Goal: Go to known website: Access a specific website the user already knows

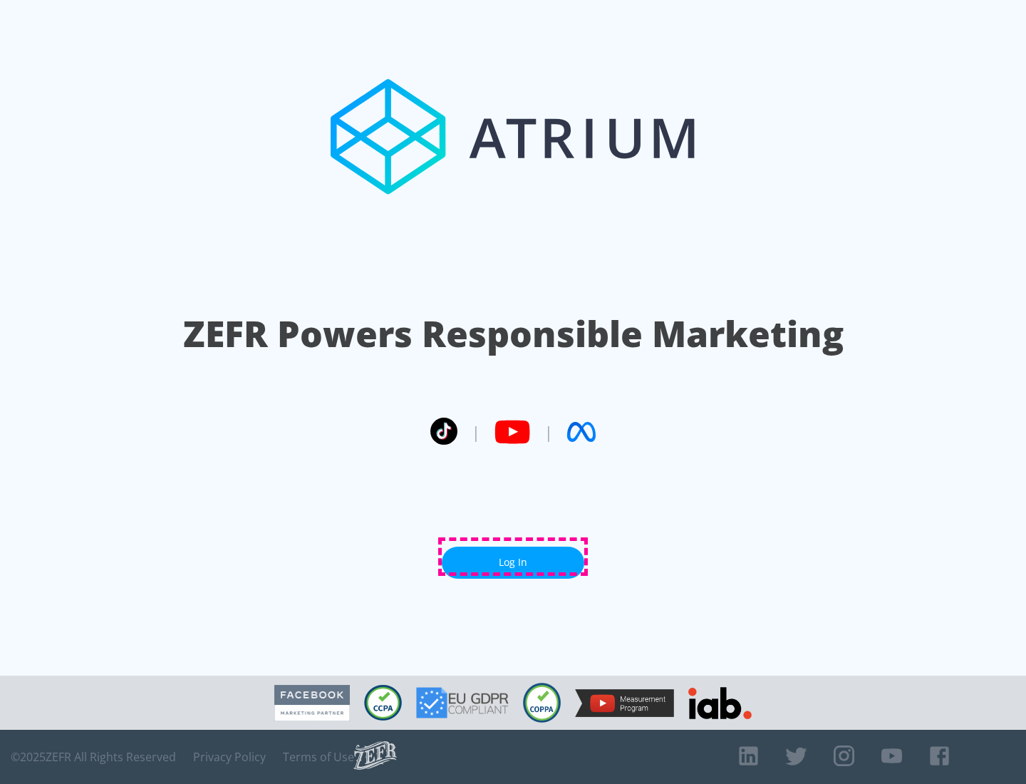
click at [513, 557] on link "Log In" at bounding box center [513, 563] width 143 height 32
